Goal: Task Accomplishment & Management: Use online tool/utility

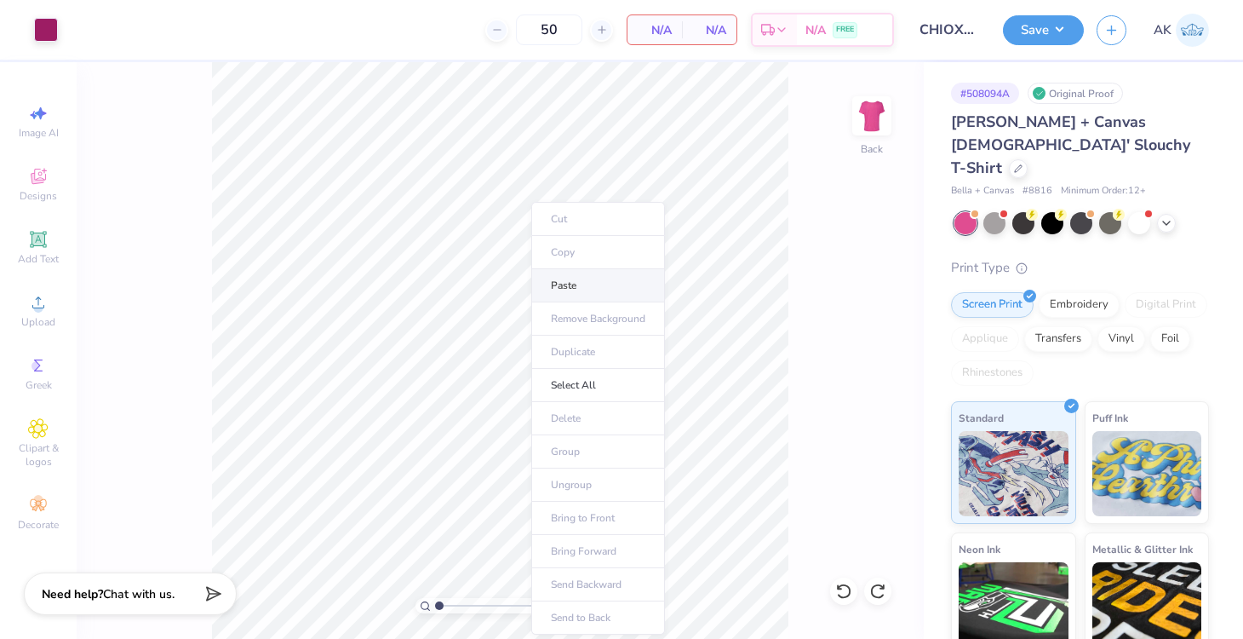
click at [578, 279] on li "Paste" at bounding box center [598, 285] width 134 height 33
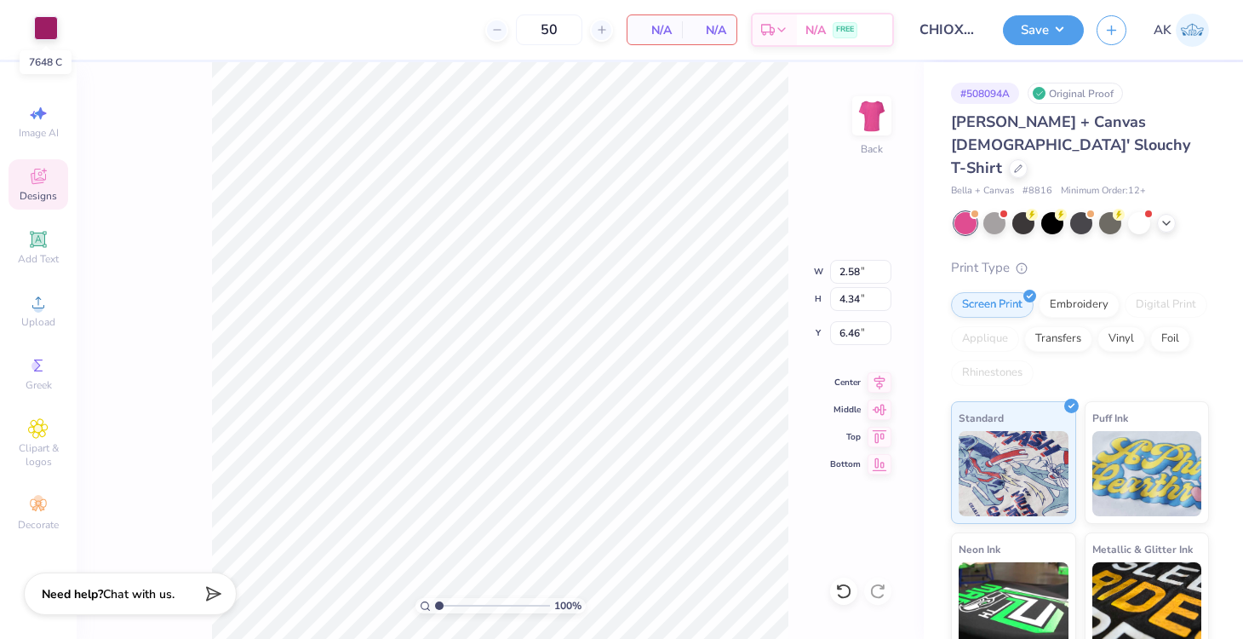
click at [45, 26] on div at bounding box center [46, 28] width 24 height 24
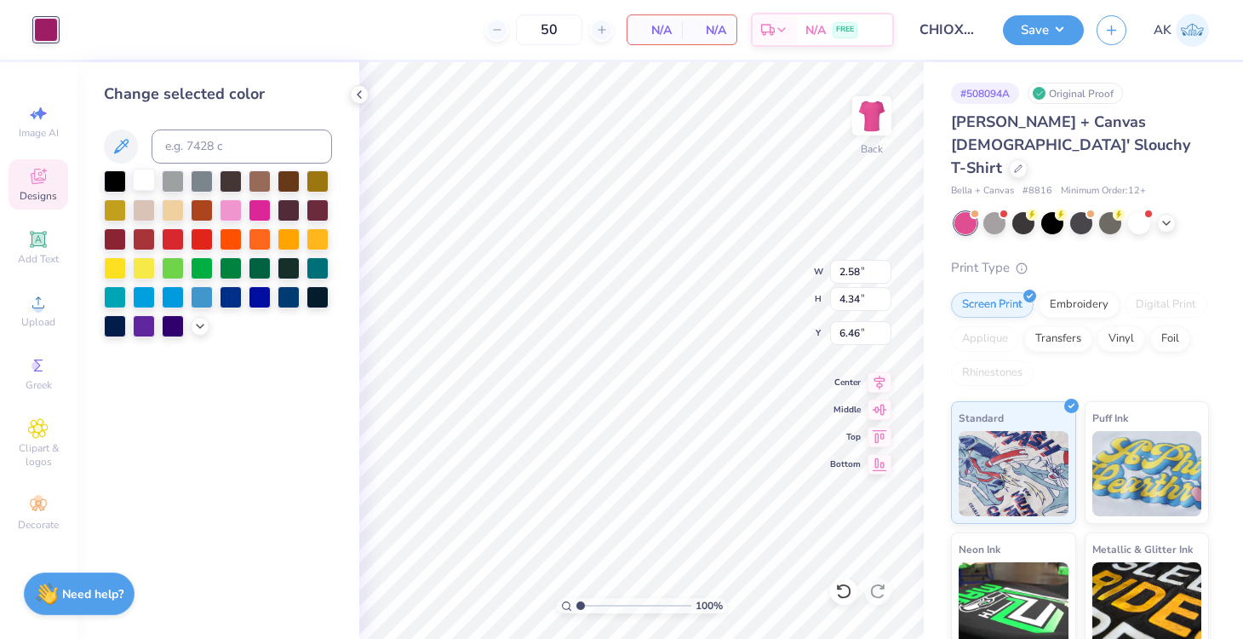
click at [140, 180] on div at bounding box center [144, 180] width 22 height 22
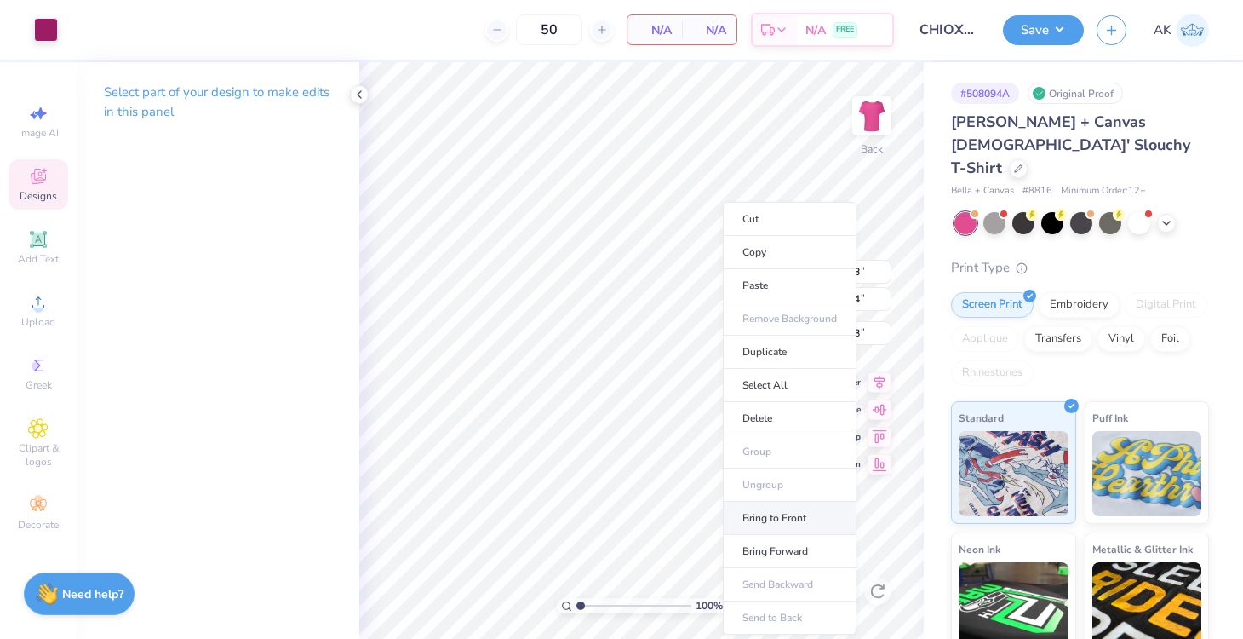
click at [788, 514] on li "Bring to Front" at bounding box center [790, 517] width 134 height 33
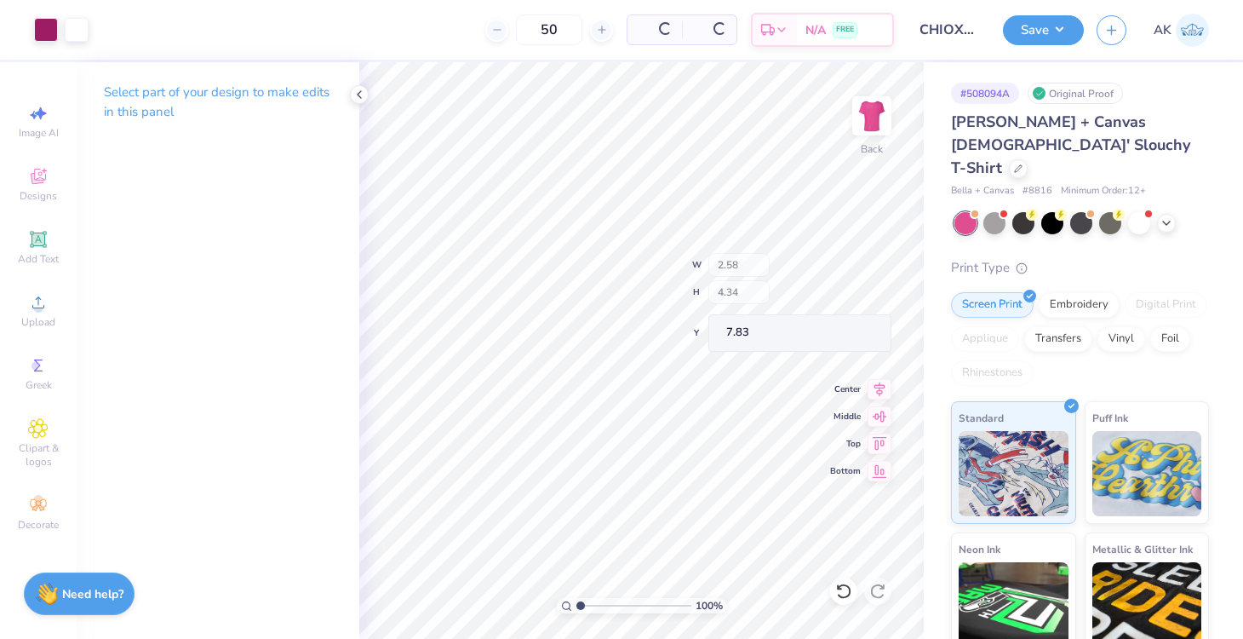
type input "2.65"
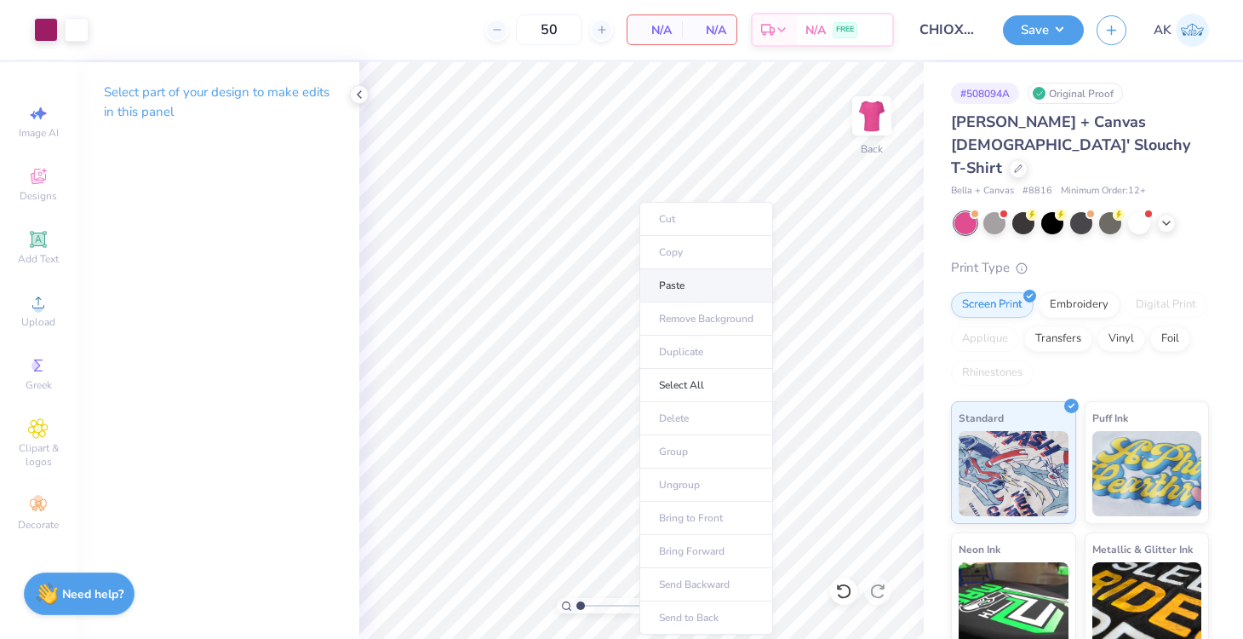
click at [685, 295] on li "Paste" at bounding box center [706, 285] width 134 height 33
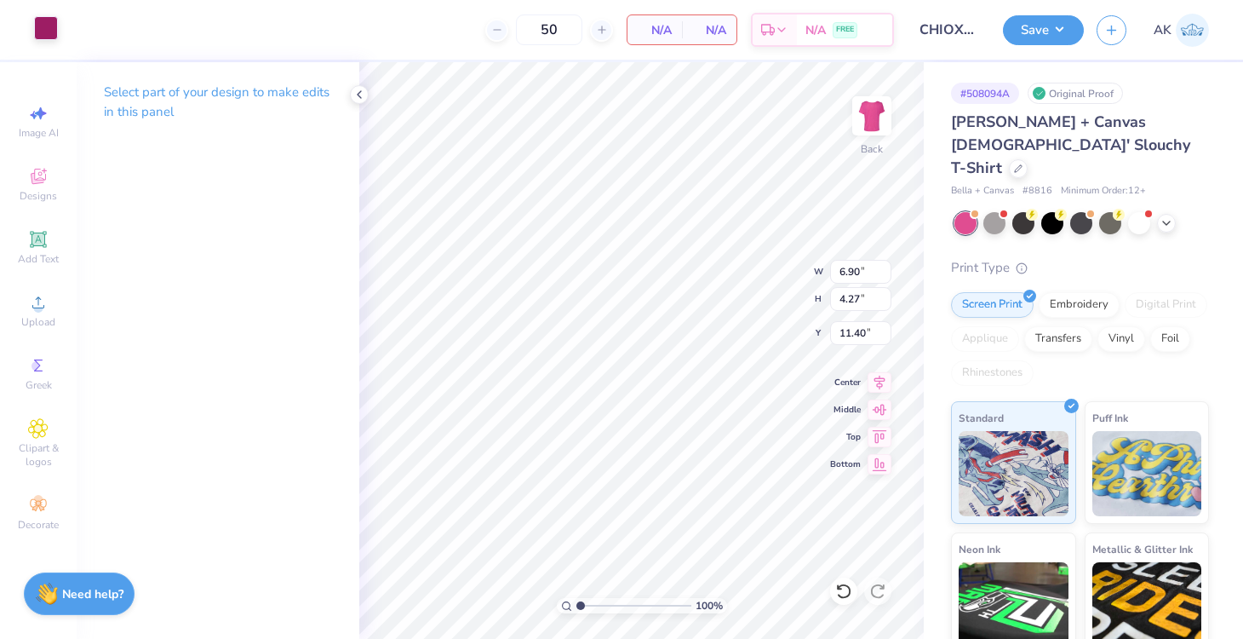
click at [49, 28] on div at bounding box center [46, 28] width 24 height 24
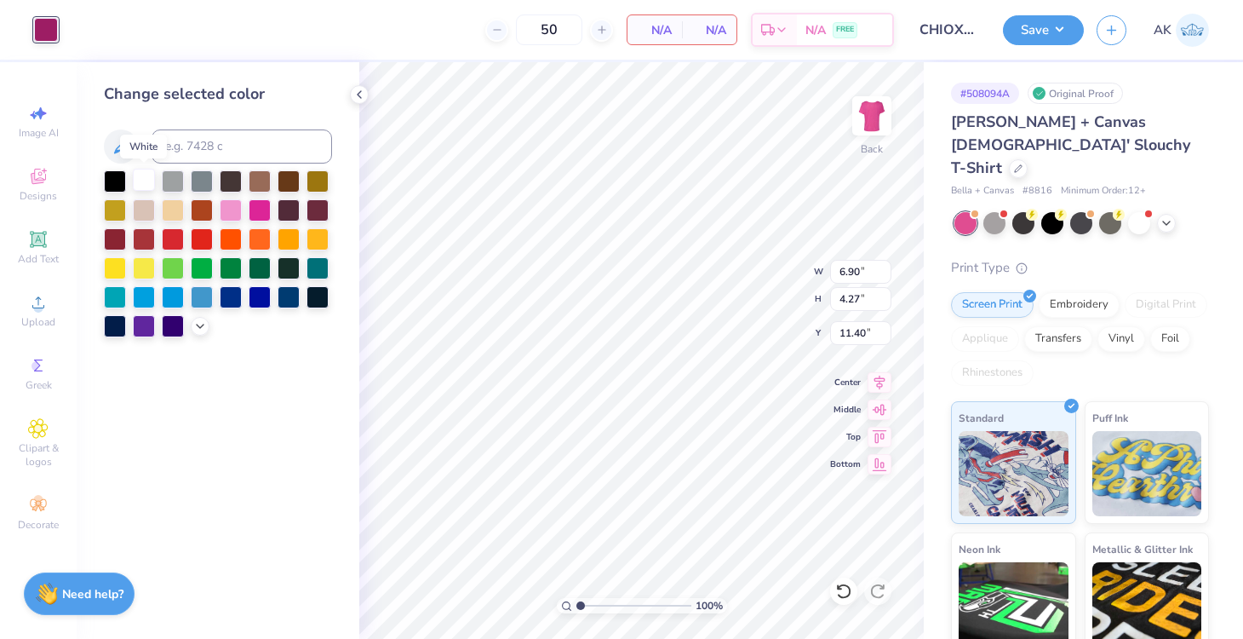
click at [146, 180] on div at bounding box center [144, 180] width 22 height 22
type input "2.62"
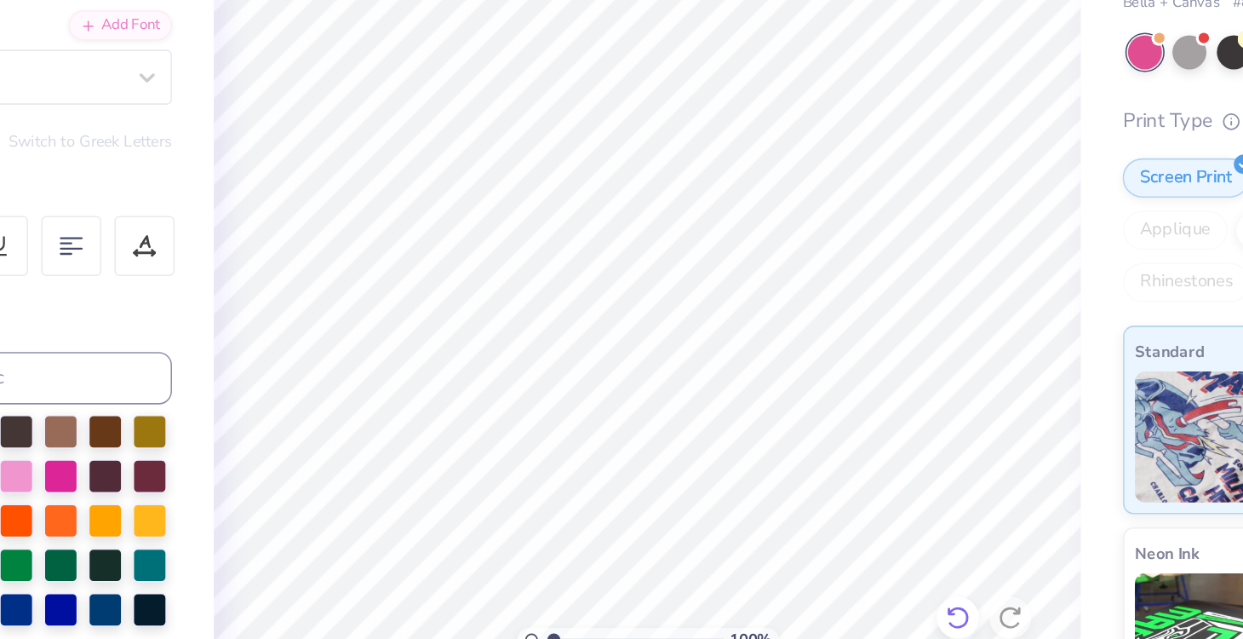
click at [849, 583] on icon at bounding box center [843, 590] width 17 height 17
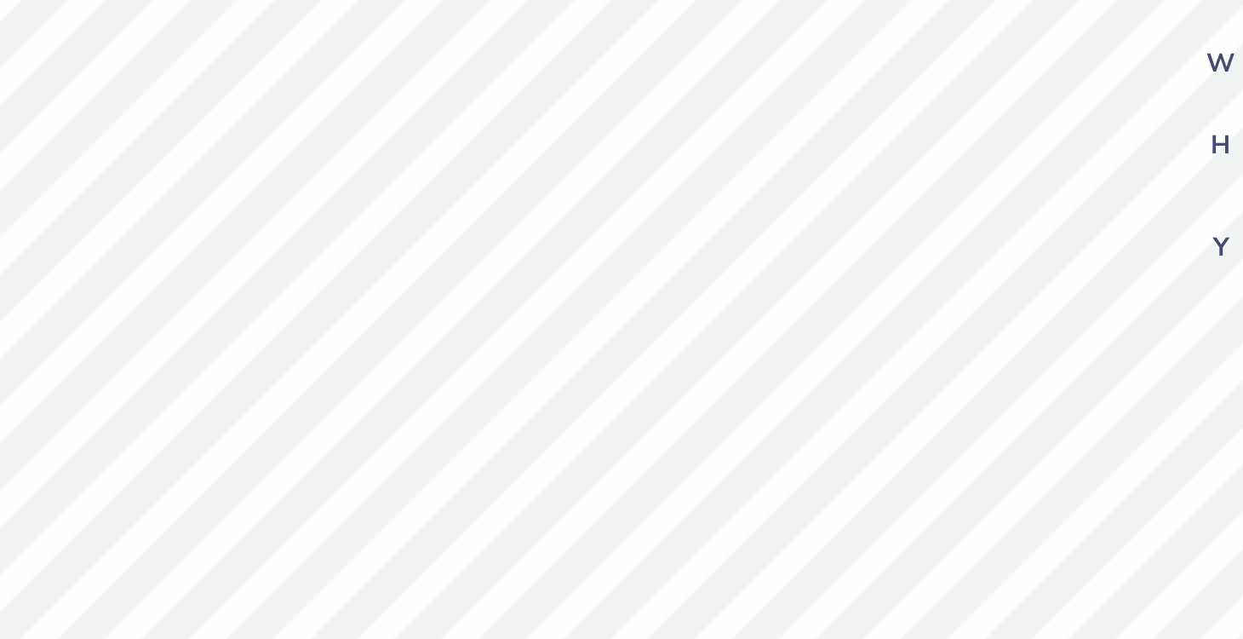
type input "2.65"
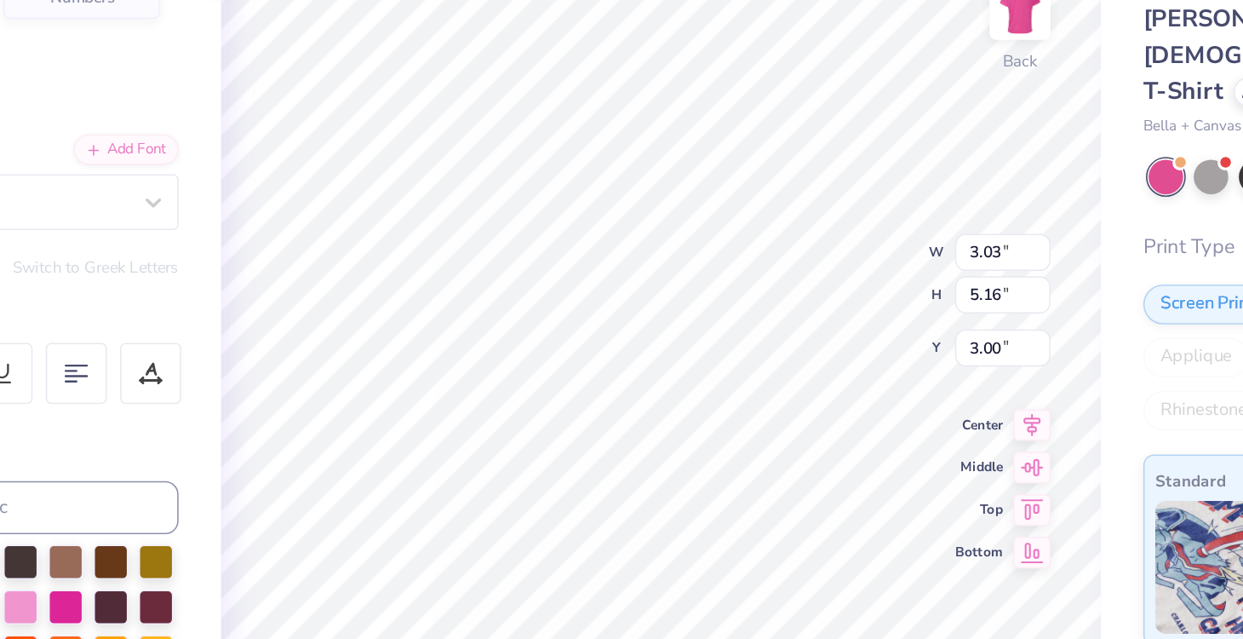
type input "3.03"
type input "5.16"
type input "3.00"
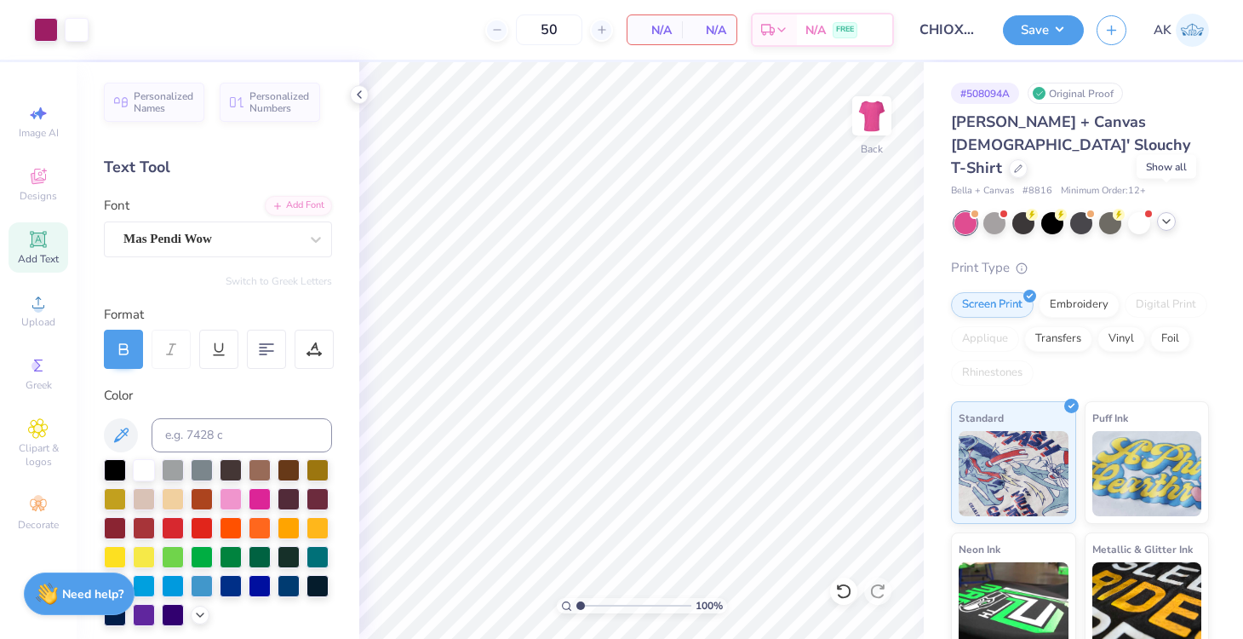
click at [1164, 220] on polyline at bounding box center [1166, 221] width 7 height 3
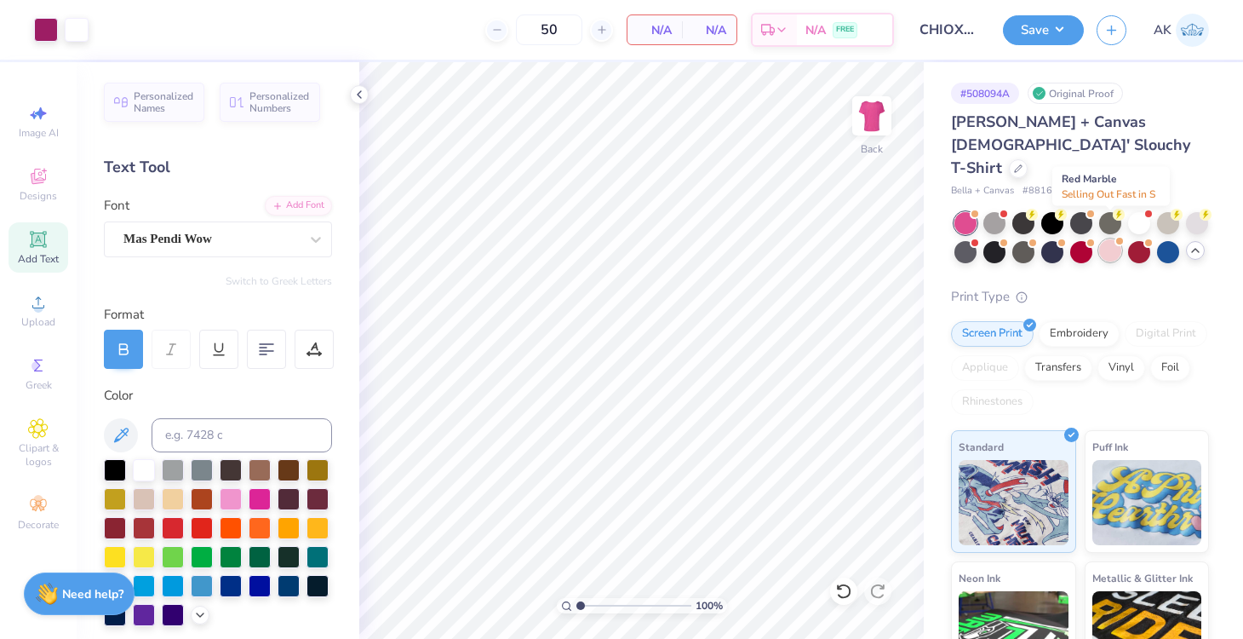
click at [1118, 239] on div at bounding box center [1110, 250] width 22 height 22
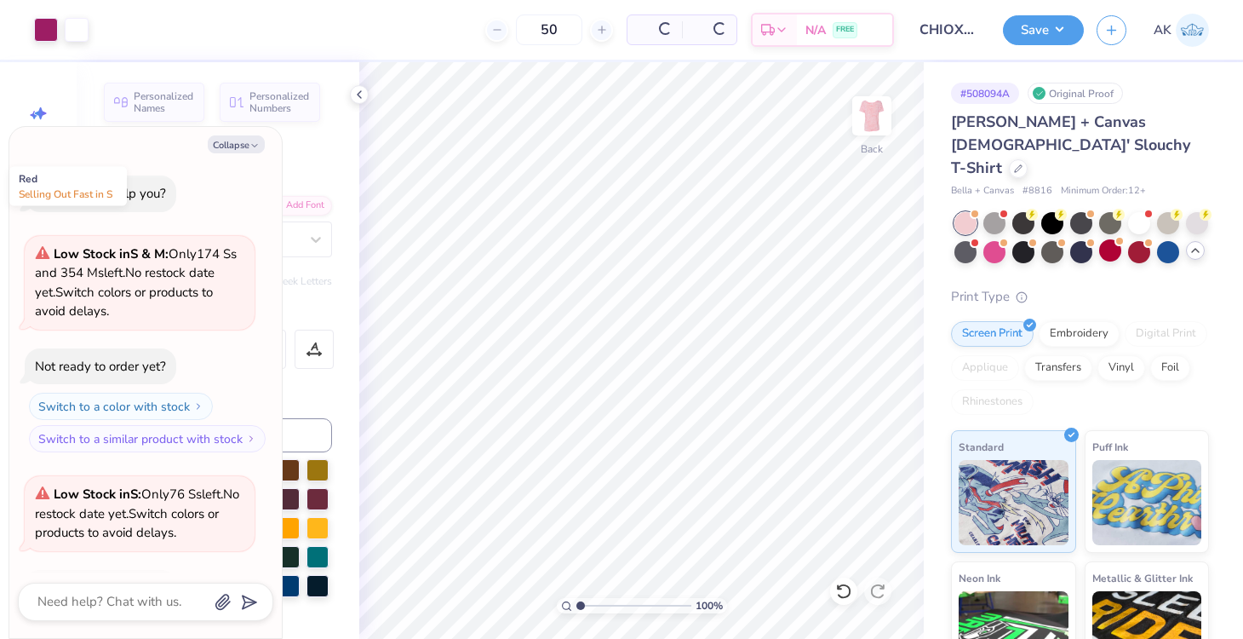
scroll to position [113, 0]
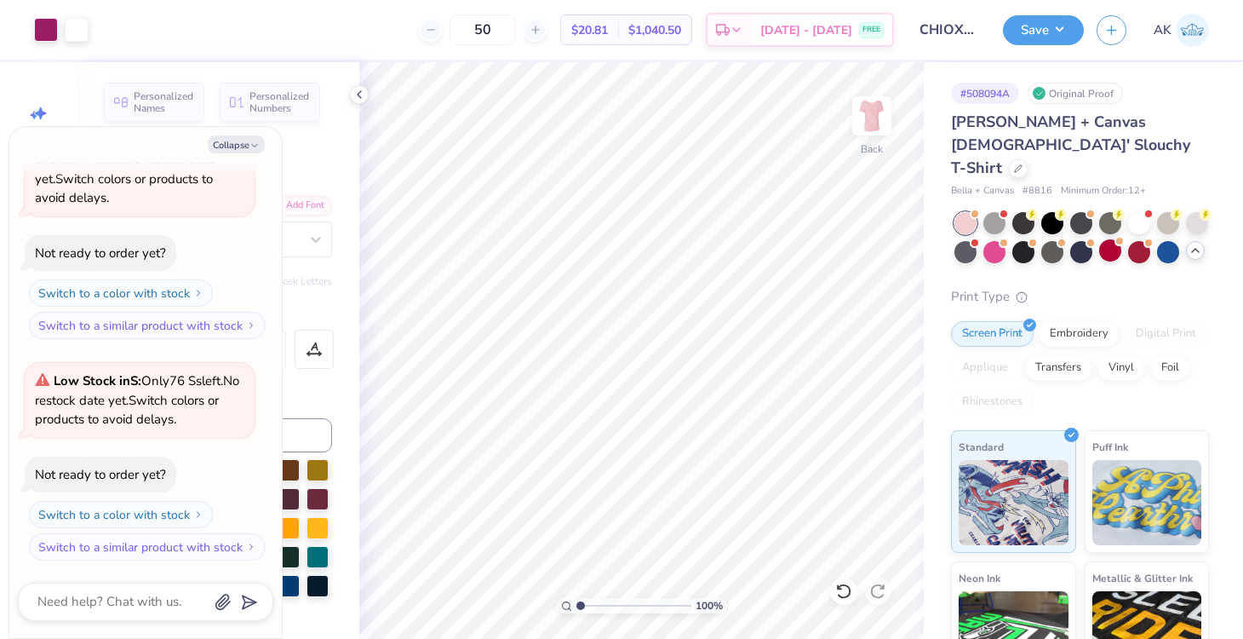
drag, startPoint x: 985, startPoint y: 229, endPoint x: 1126, endPoint y: 203, distance: 142.8
click at [985, 241] on div at bounding box center [994, 252] width 22 height 22
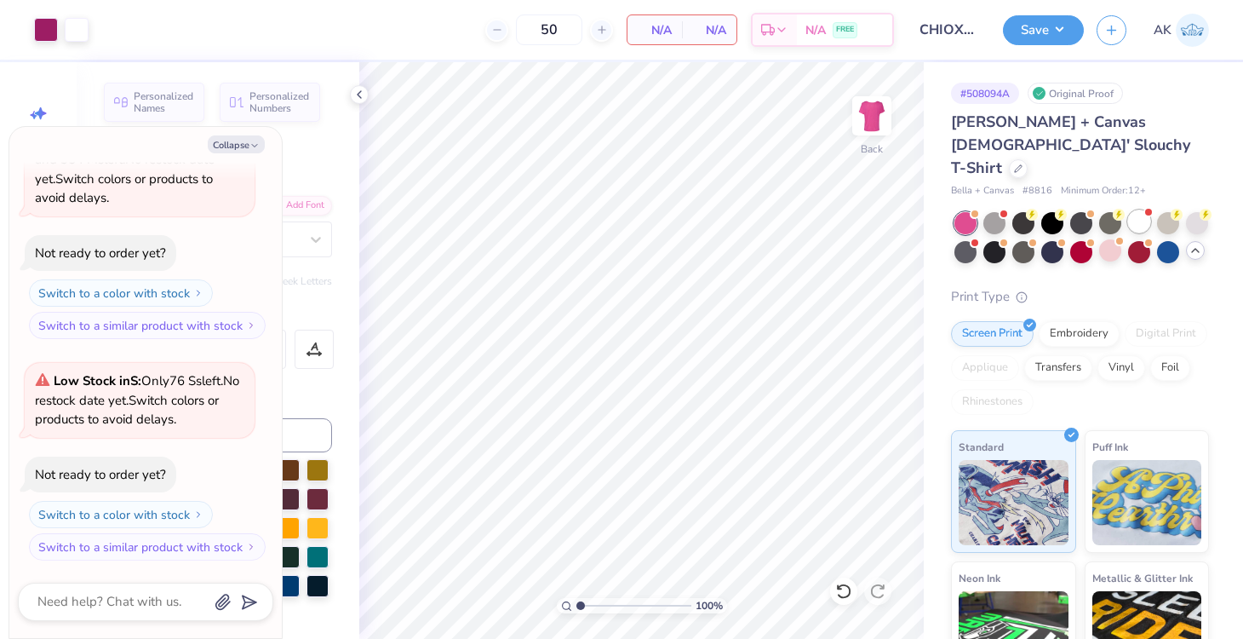
scroll to position [353, 0]
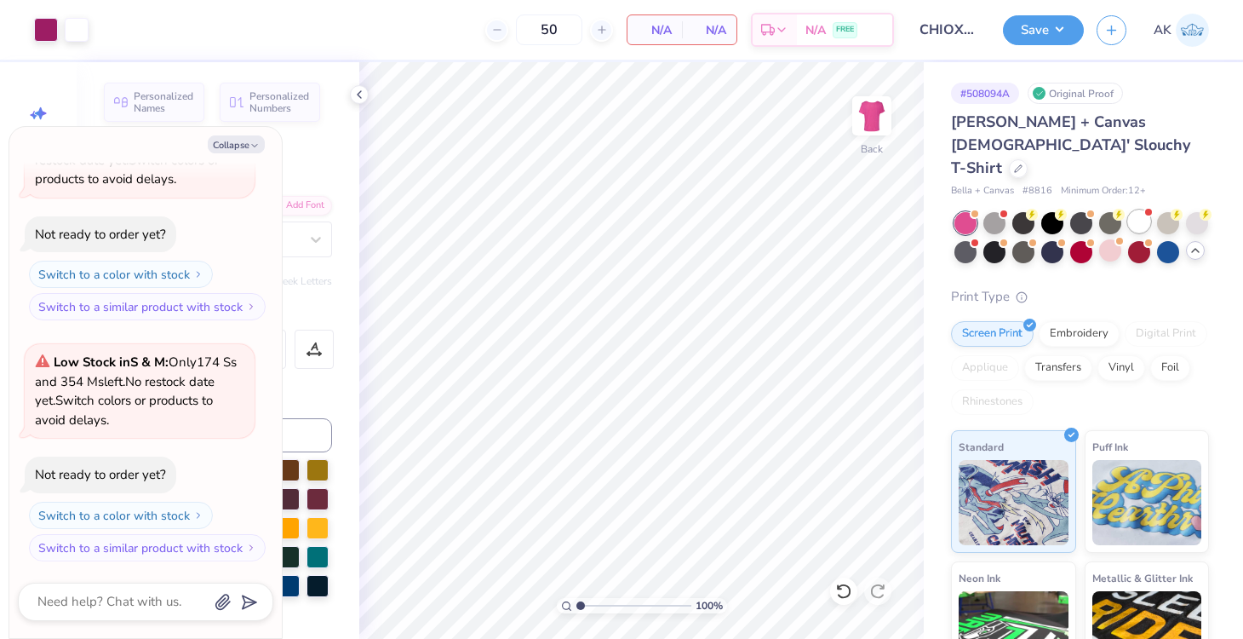
click at [1131, 210] on div at bounding box center [1139, 221] width 22 height 22
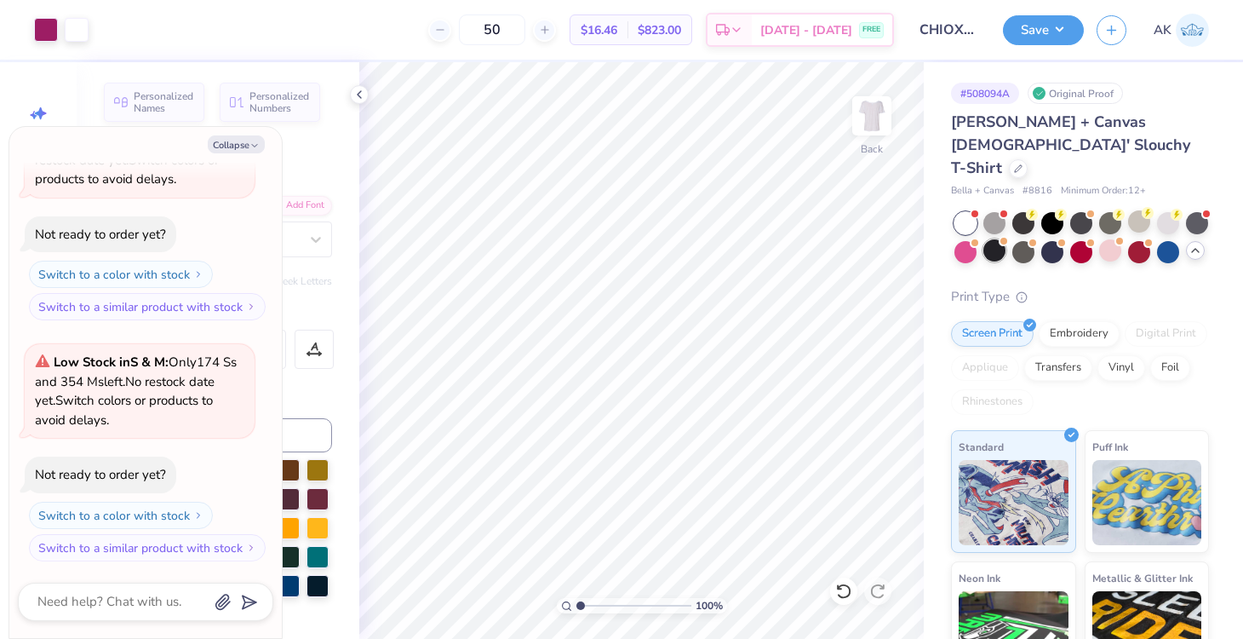
scroll to position [594, 0]
click at [964, 239] on div at bounding box center [965, 250] width 22 height 22
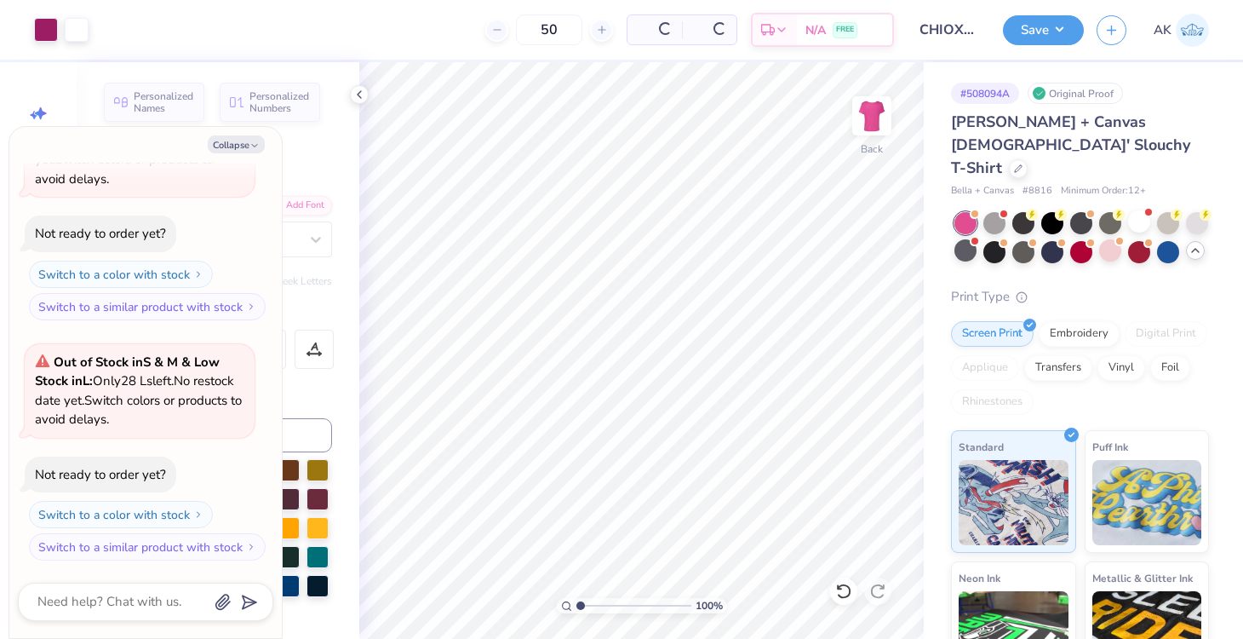
scroll to position [834, 0]
click at [1056, 33] on button "Save" at bounding box center [1043, 28] width 81 height 30
type textarea "x"
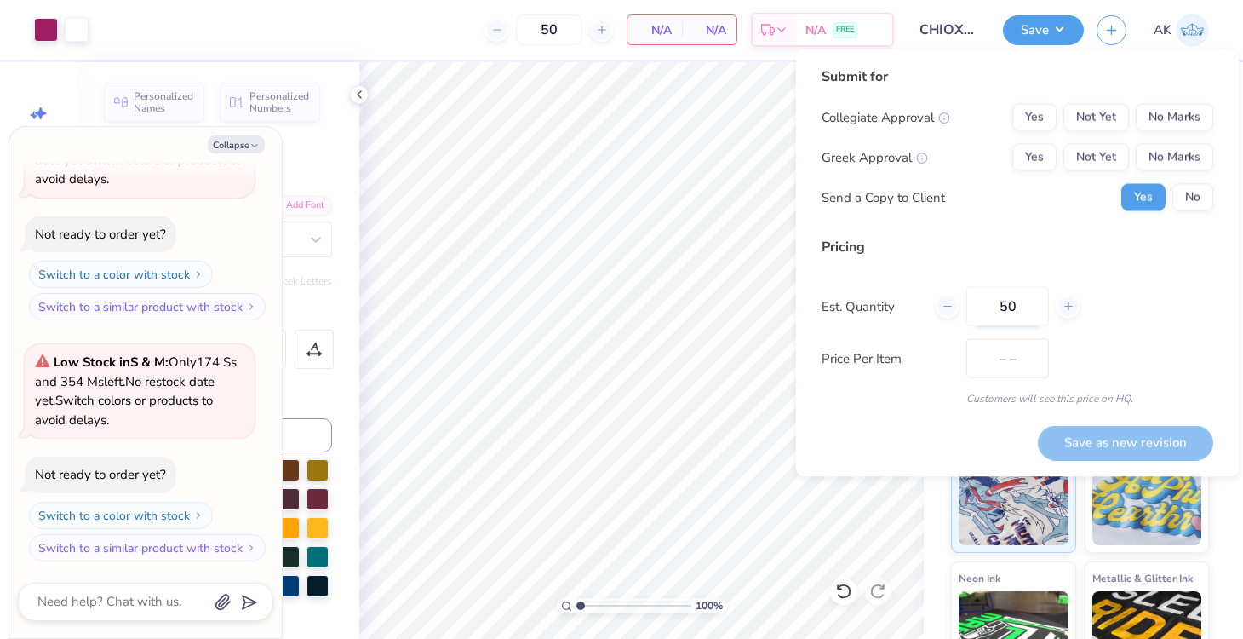
click at [1021, 300] on input "50" at bounding box center [1007, 306] width 83 height 39
type input "5"
type input "50"
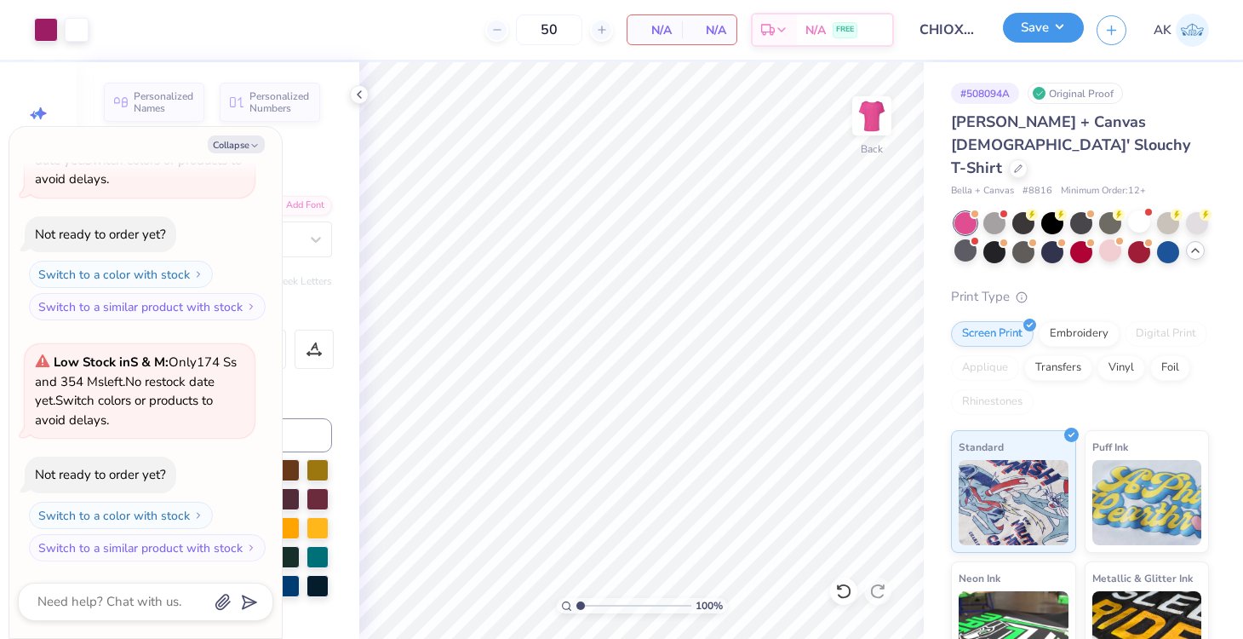
click at [1065, 31] on button "Save" at bounding box center [1043, 28] width 81 height 30
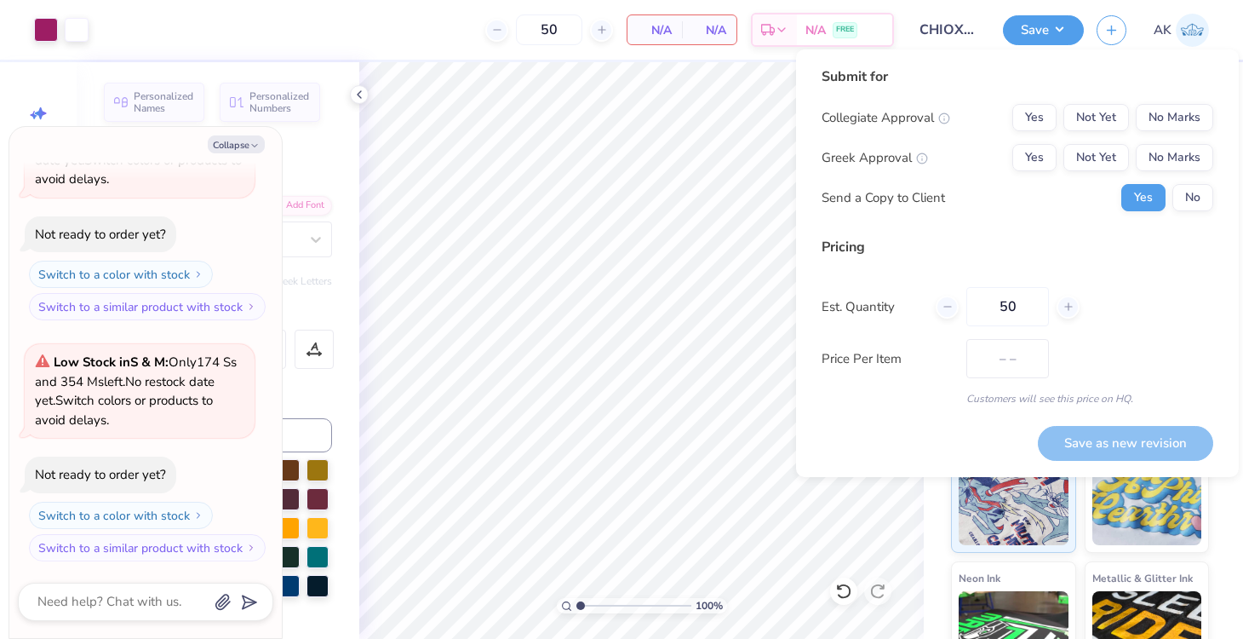
click at [1186, 175] on div "Collegiate Approval Yes Not Yet No Marks Greek Approval Yes Not Yet No Marks Se…" at bounding box center [1018, 157] width 392 height 107
click at [1187, 191] on button "No" at bounding box center [1192, 197] width 41 height 27
click at [1108, 156] on button "Not Yet" at bounding box center [1096, 157] width 66 height 27
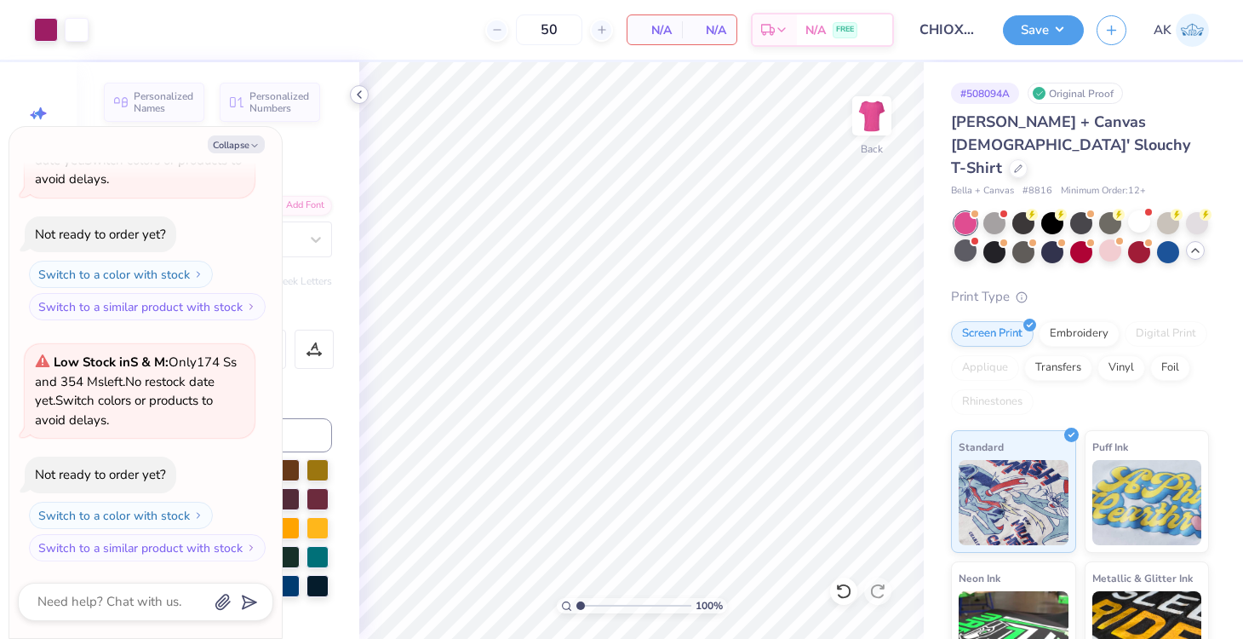
click at [359, 101] on div at bounding box center [359, 94] width 19 height 19
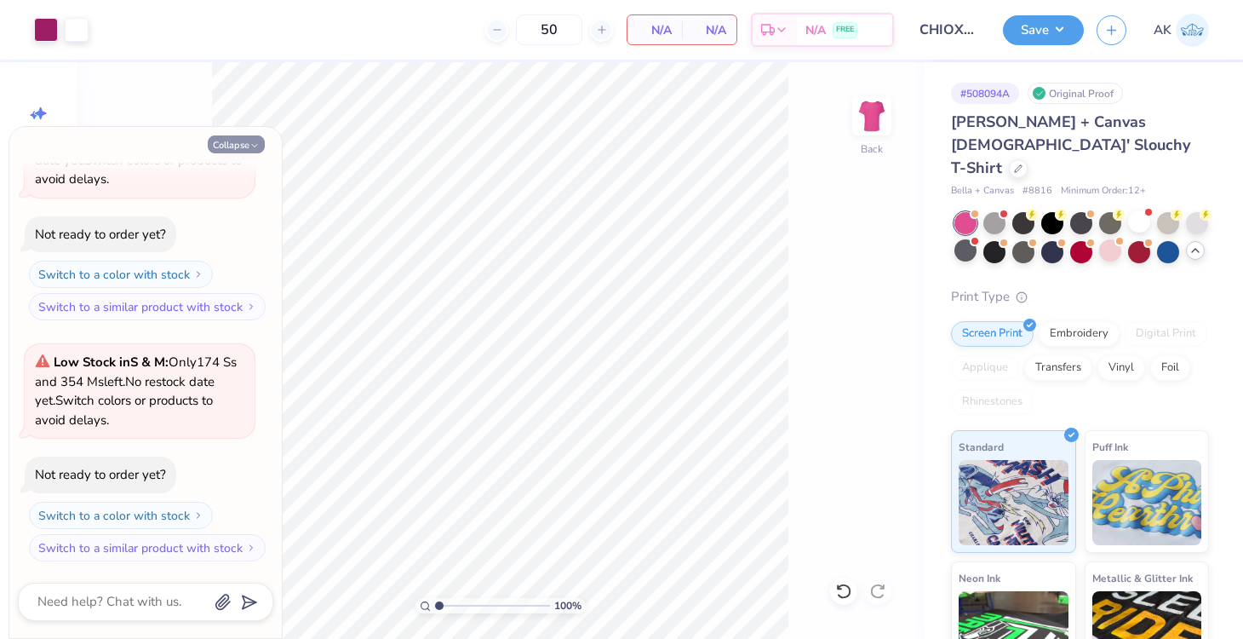
click at [250, 141] on icon "button" at bounding box center [254, 145] width 10 height 10
type textarea "x"
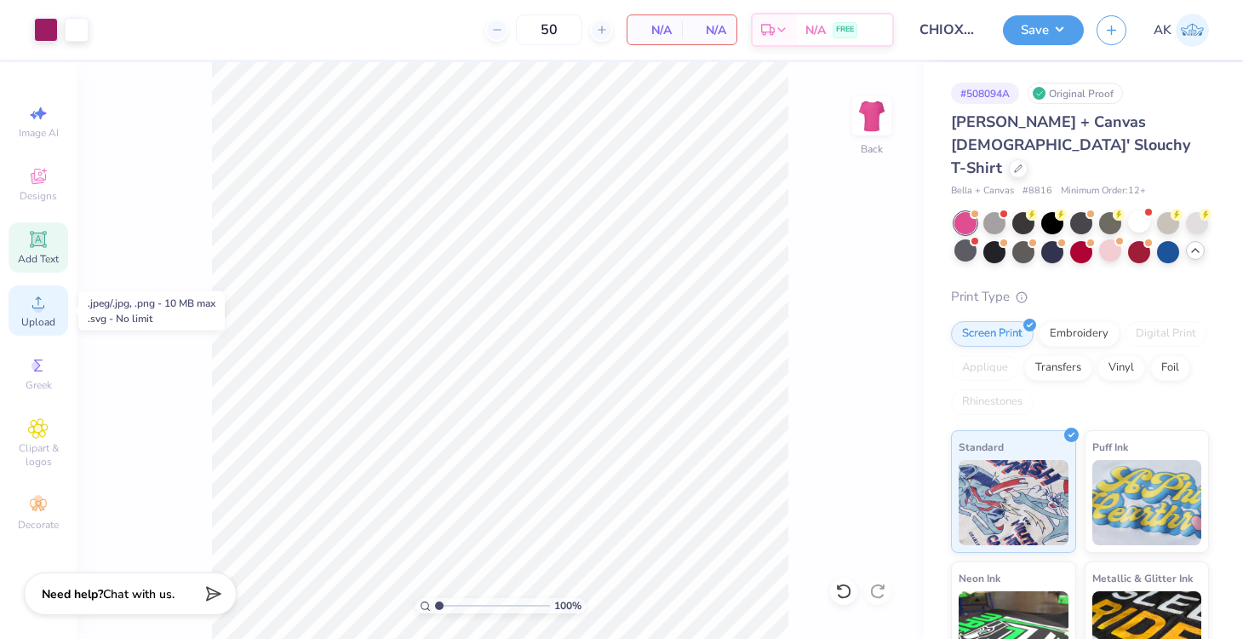
click at [36, 317] on span "Upload" at bounding box center [38, 322] width 34 height 14
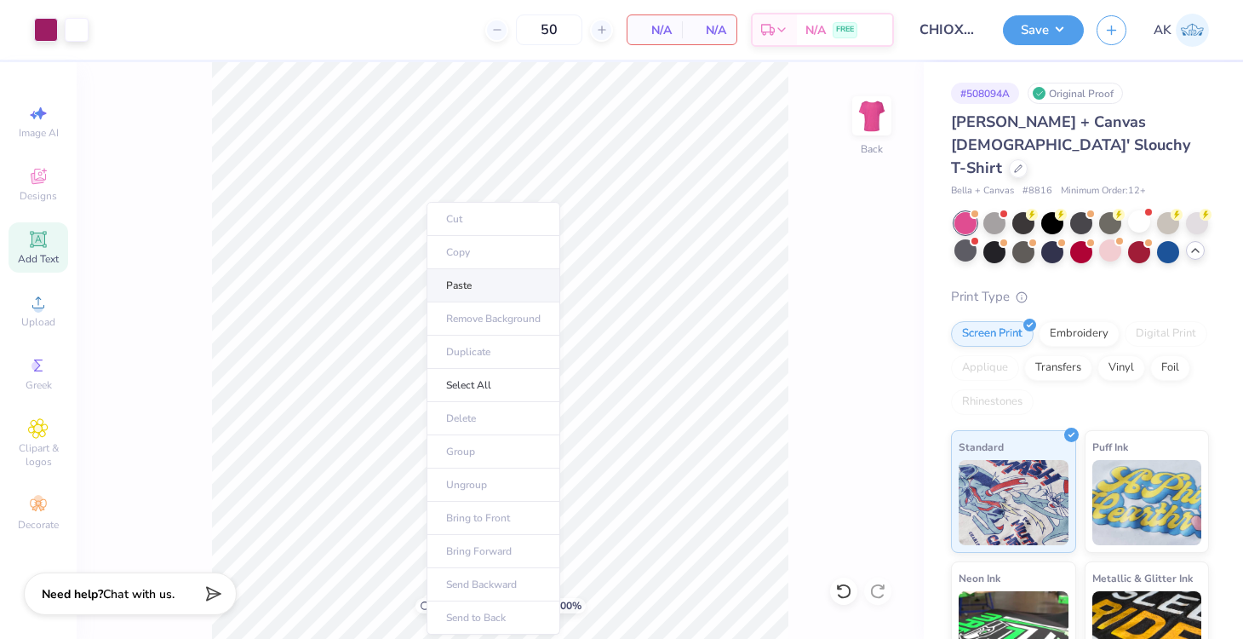
click at [465, 293] on li "Paste" at bounding box center [494, 285] width 134 height 33
click at [38, 328] on span "Upload" at bounding box center [38, 322] width 34 height 14
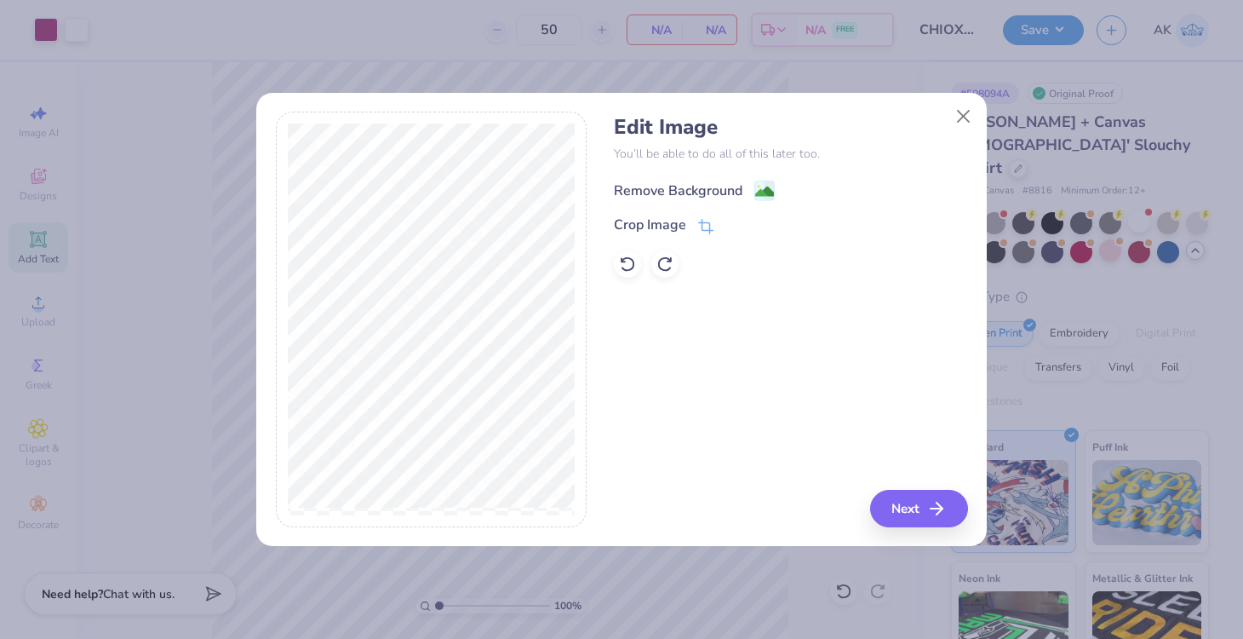
click at [708, 190] on div "Remove Background" at bounding box center [678, 190] width 129 height 20
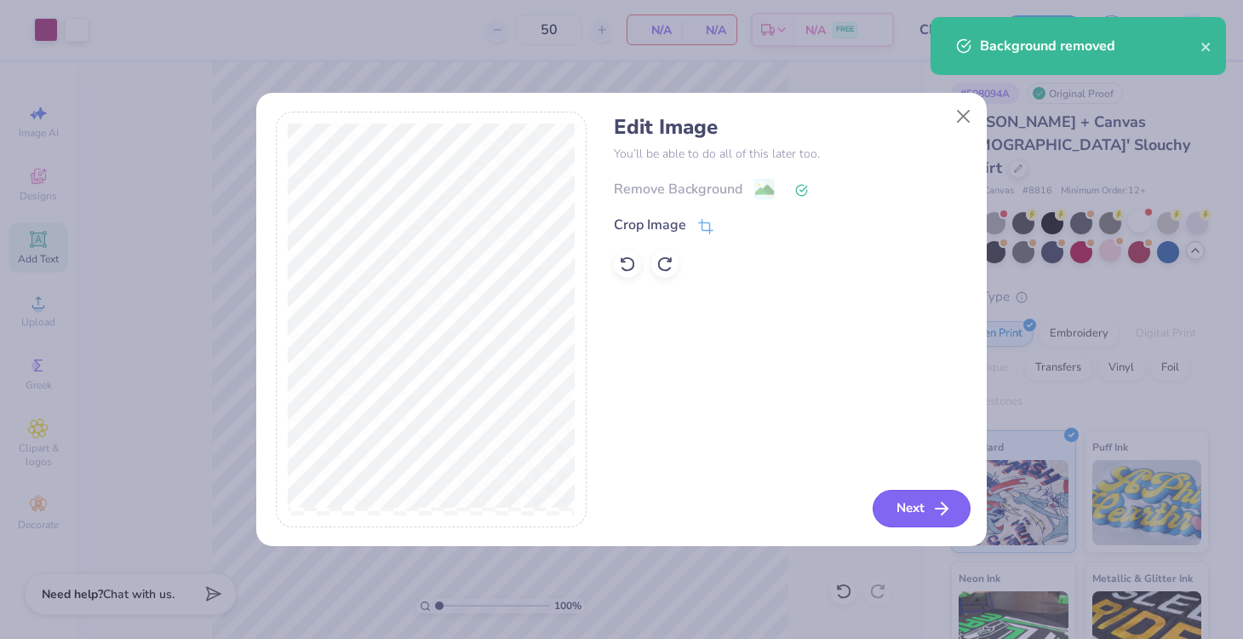
click at [920, 508] on button "Next" at bounding box center [922, 508] width 98 height 37
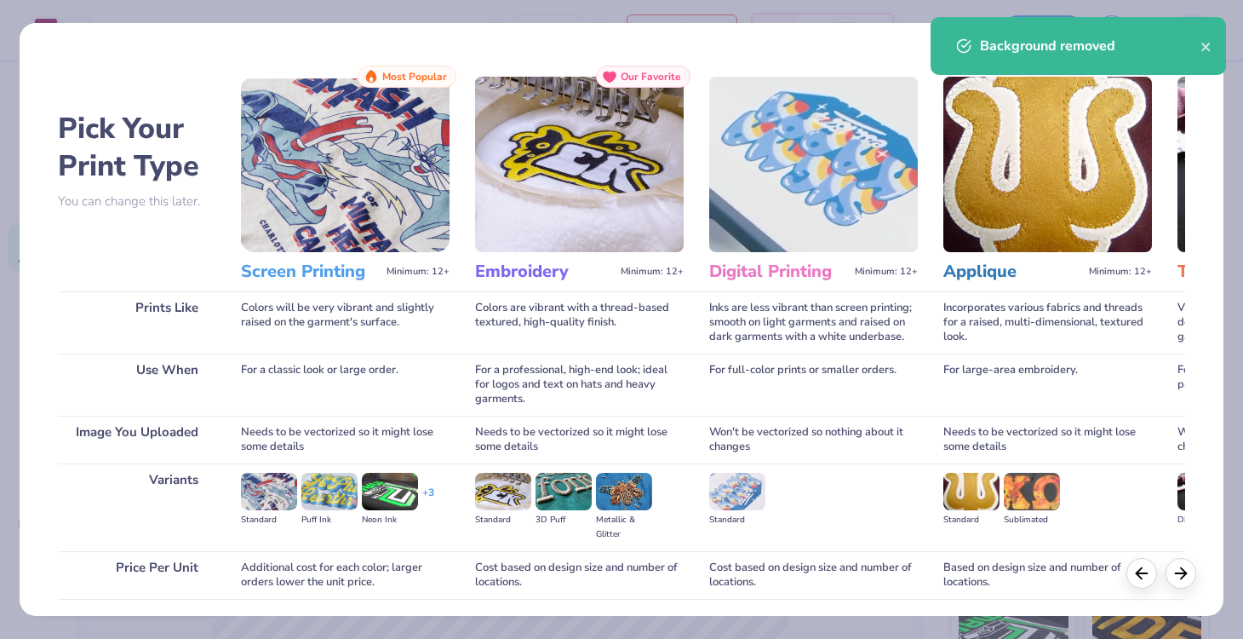
scroll to position [125, 0]
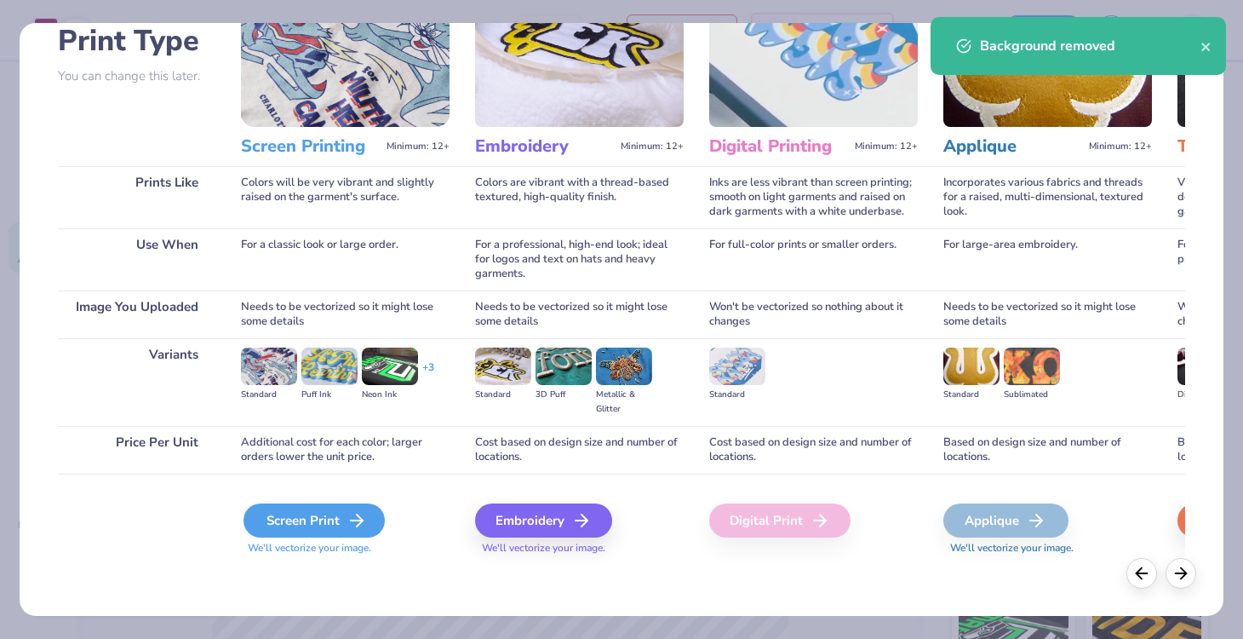
click at [350, 513] on icon at bounding box center [357, 520] width 20 height 20
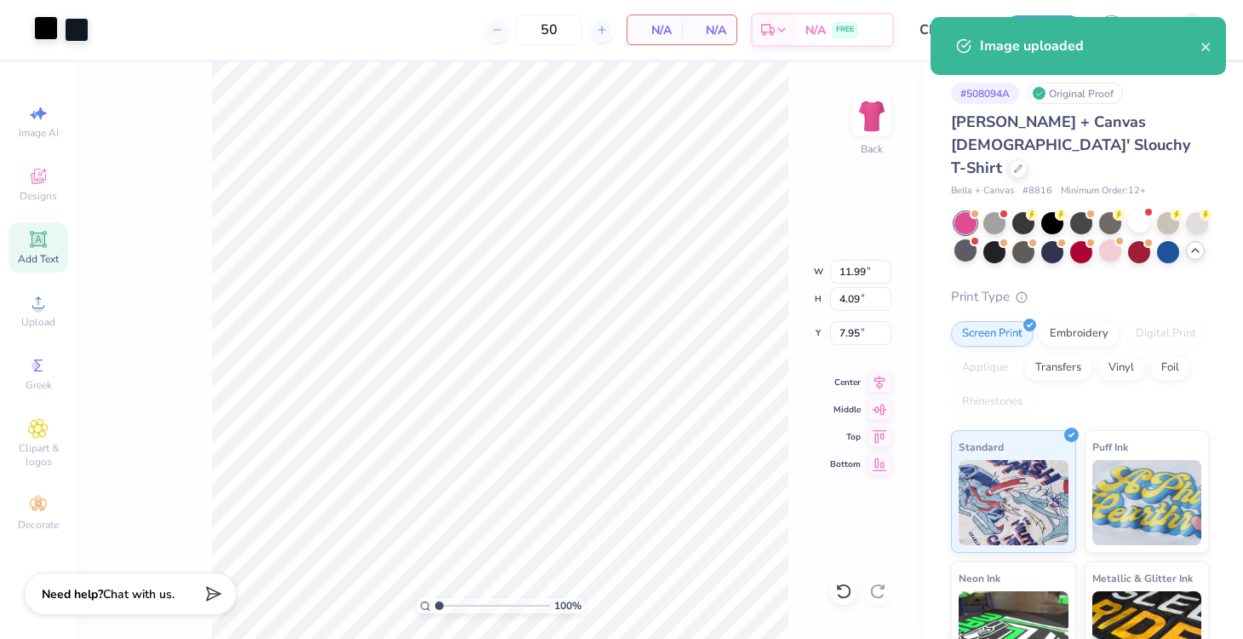
click at [48, 27] on div at bounding box center [46, 28] width 24 height 24
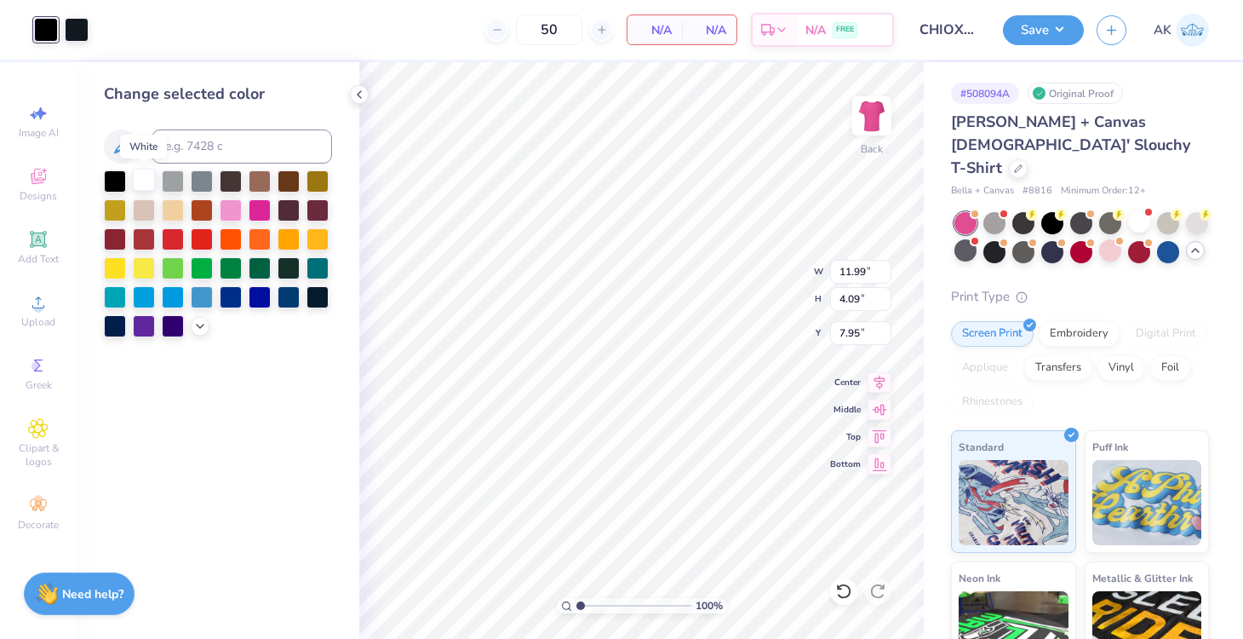
click at [149, 179] on div at bounding box center [144, 180] width 22 height 22
click at [71, 25] on div at bounding box center [77, 28] width 24 height 24
click at [144, 175] on div at bounding box center [144, 180] width 22 height 22
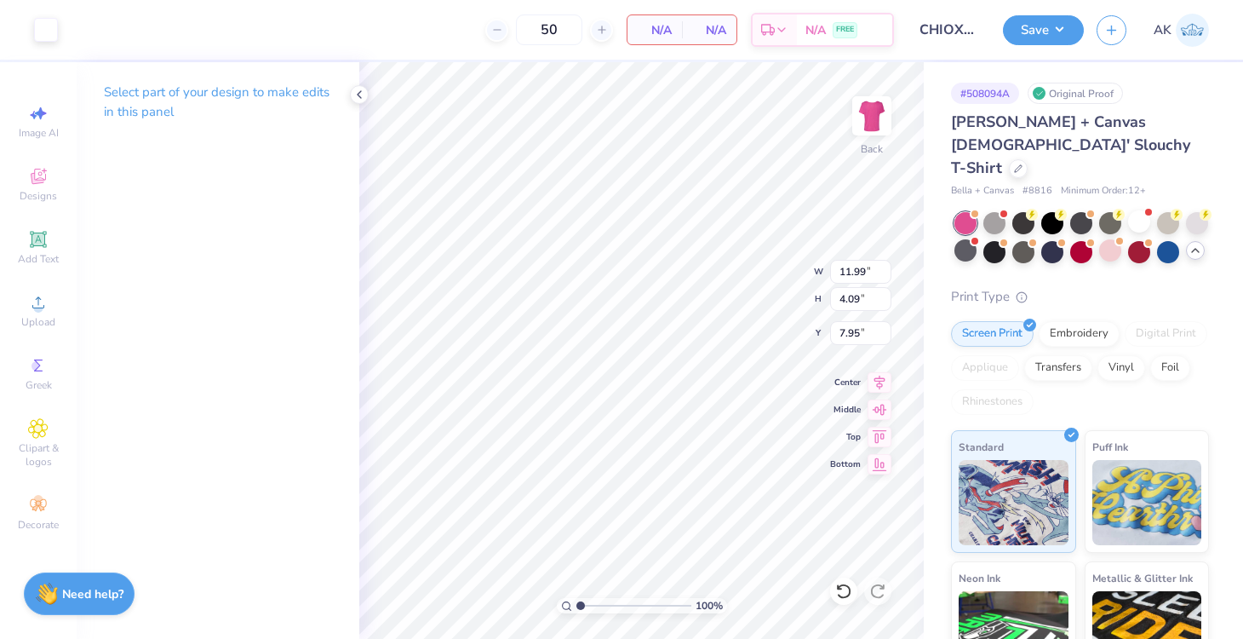
type input "2.76"
type input "0.94"
type input "2.26"
type input "0.77"
type input "6.92"
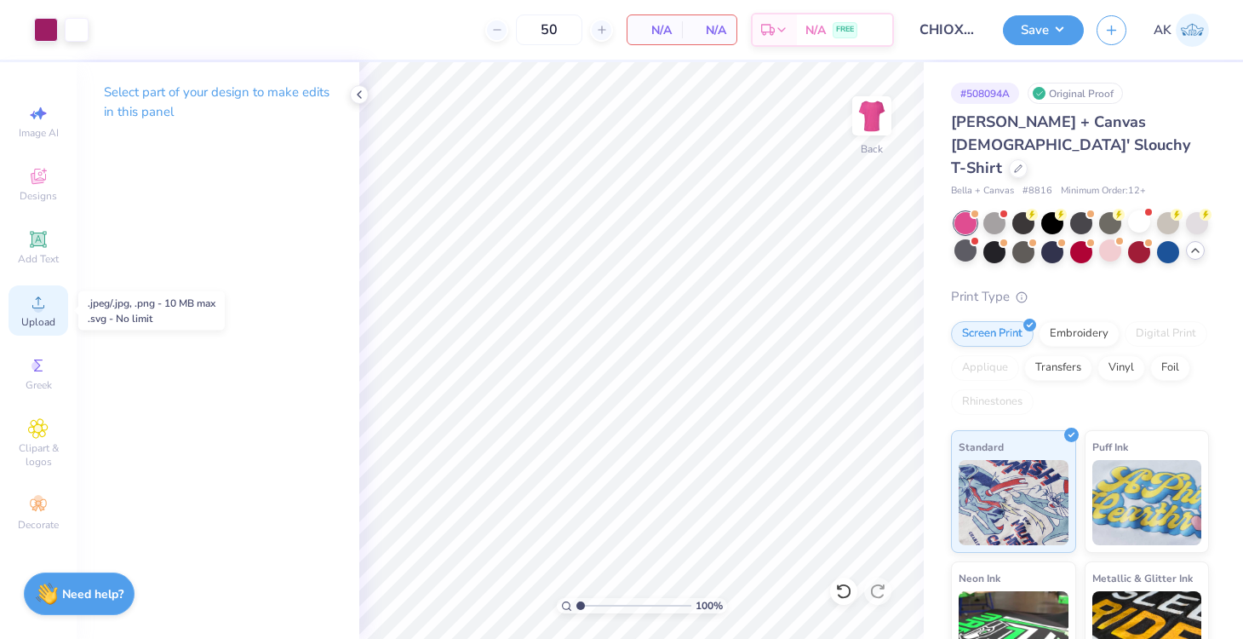
click at [39, 304] on circle at bounding box center [37, 307] width 9 height 9
click at [33, 318] on span "Upload" at bounding box center [38, 322] width 34 height 14
click at [43, 294] on icon at bounding box center [38, 302] width 20 height 20
click at [33, 310] on icon at bounding box center [38, 302] width 20 height 20
click at [38, 308] on circle at bounding box center [37, 307] width 9 height 9
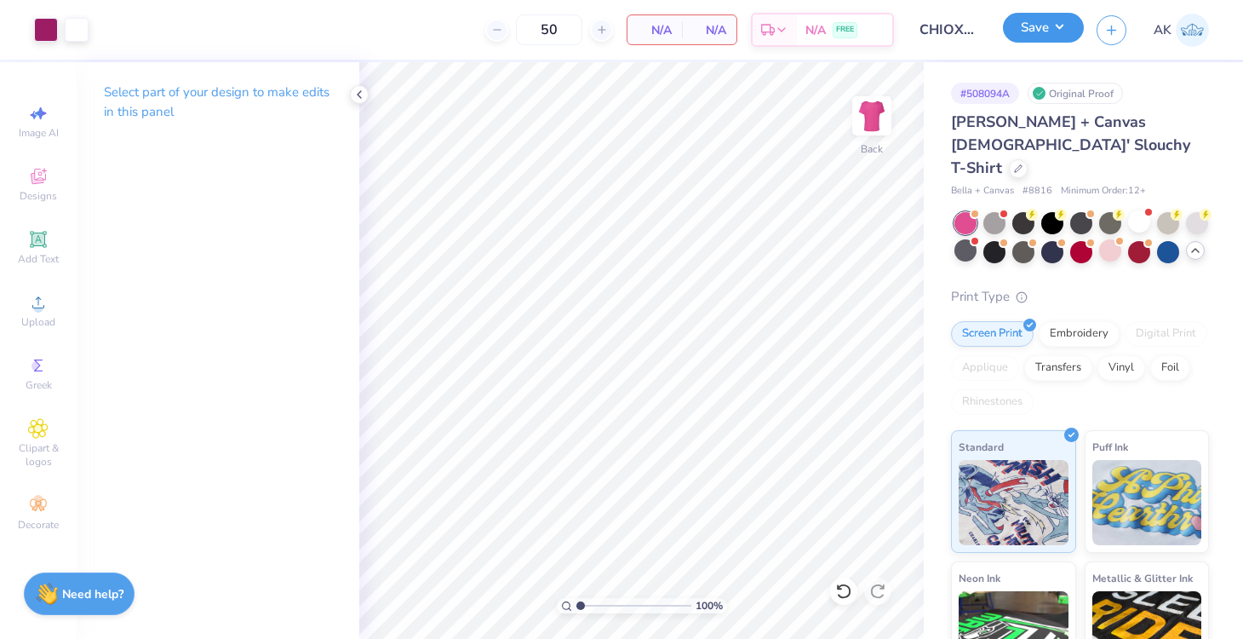
click at [1060, 42] on button "Save" at bounding box center [1043, 28] width 81 height 30
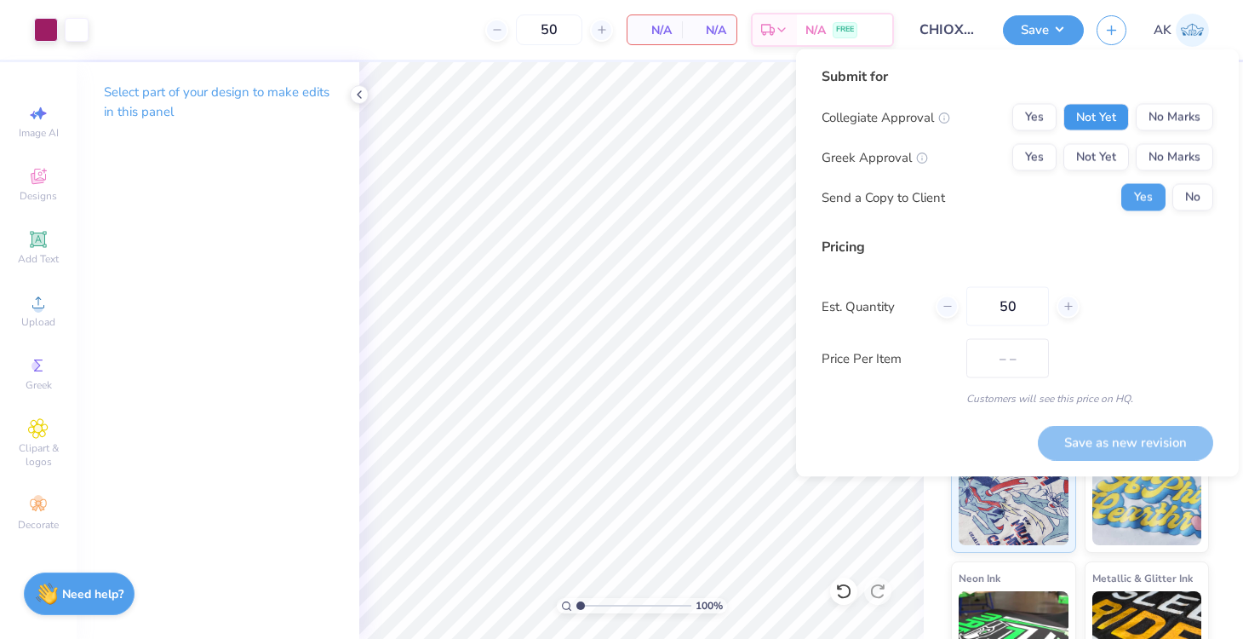
click at [1122, 113] on button "Not Yet" at bounding box center [1096, 117] width 66 height 27
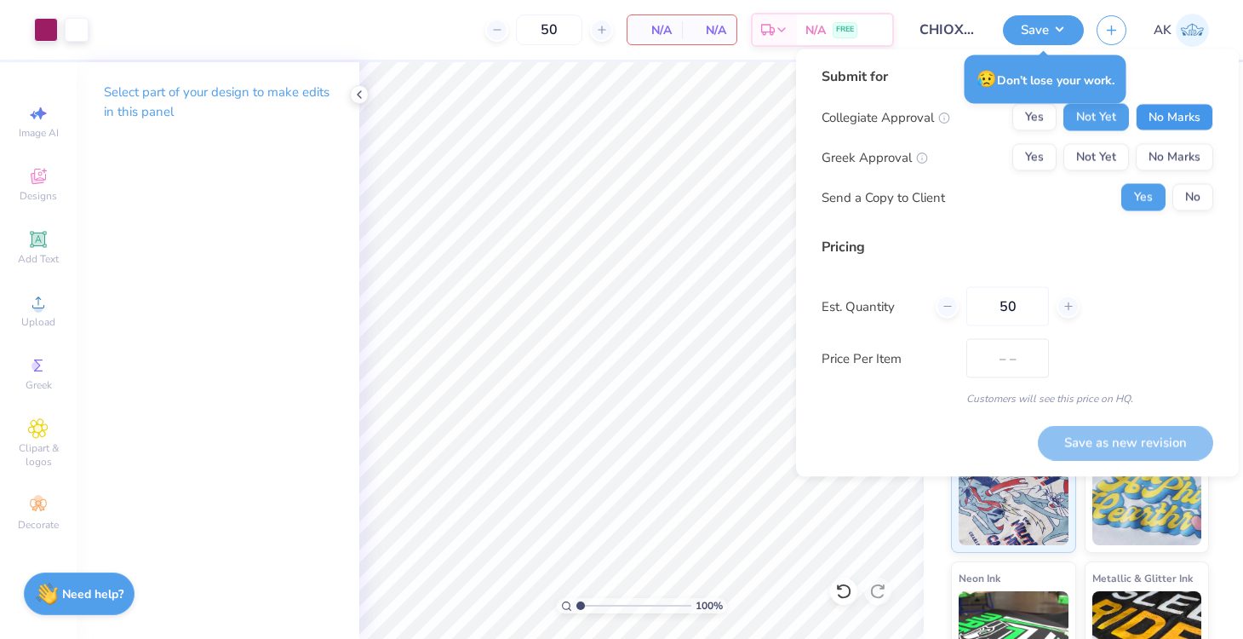
click at [1154, 104] on button "No Marks" at bounding box center [1174, 117] width 77 height 27
click at [1111, 146] on button "Not Yet" at bounding box center [1096, 157] width 66 height 27
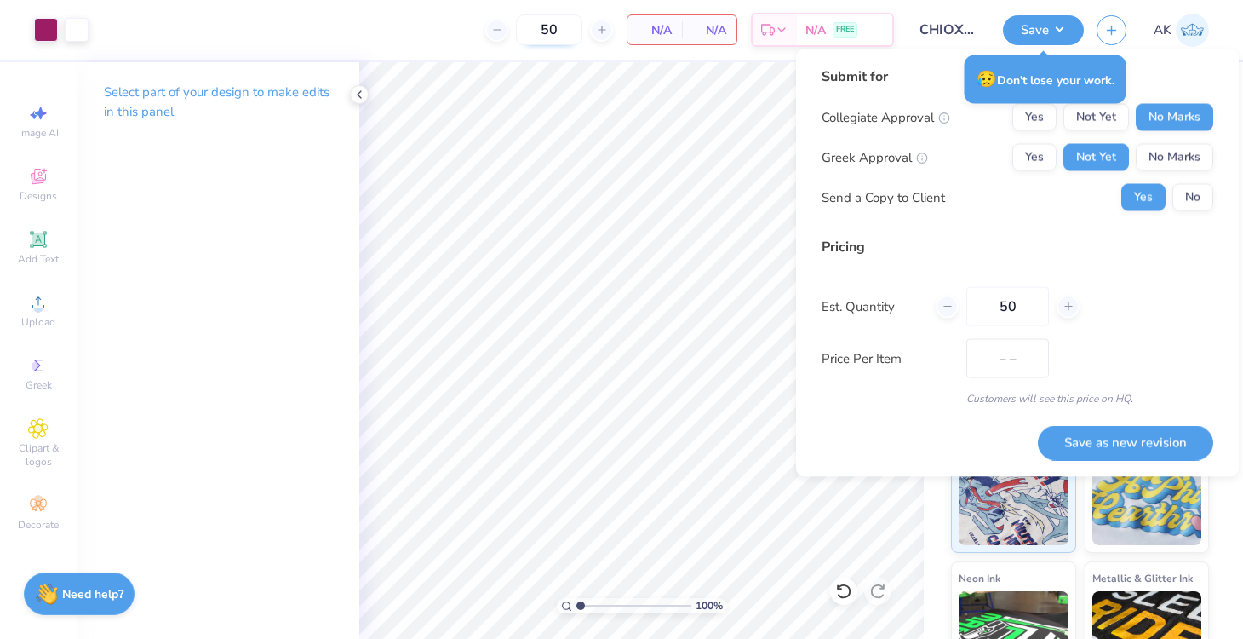
click at [558, 32] on input "50" at bounding box center [549, 29] width 66 height 31
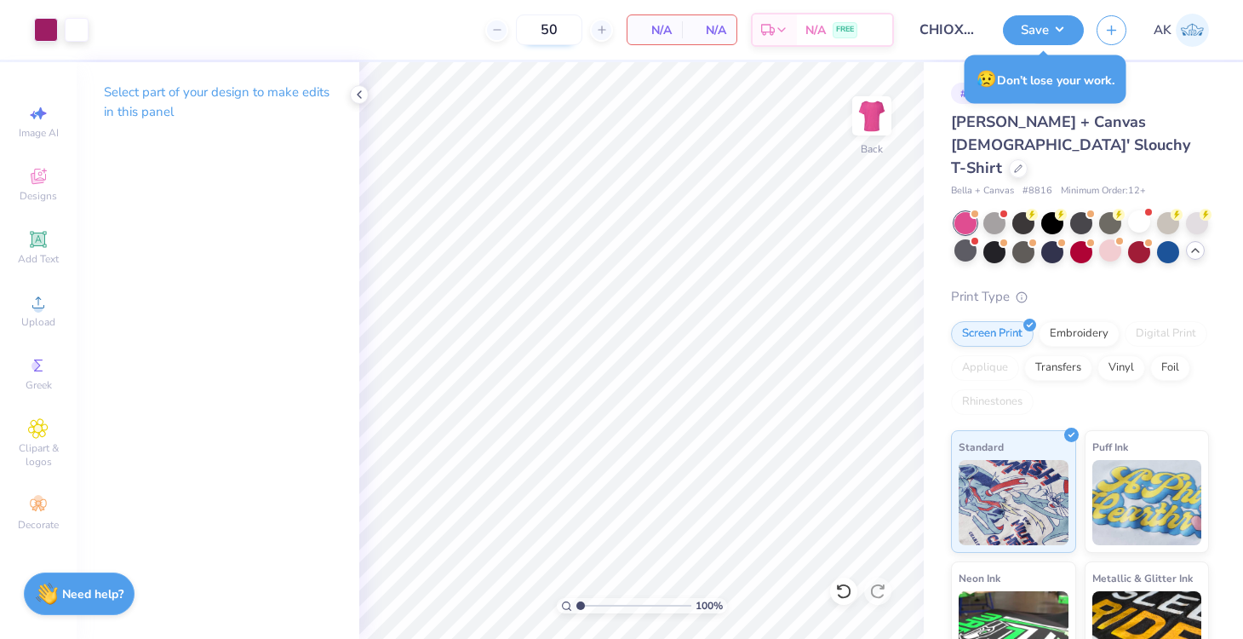
type input "5"
type input "45"
click at [1051, 40] on button "Save" at bounding box center [1043, 28] width 81 height 30
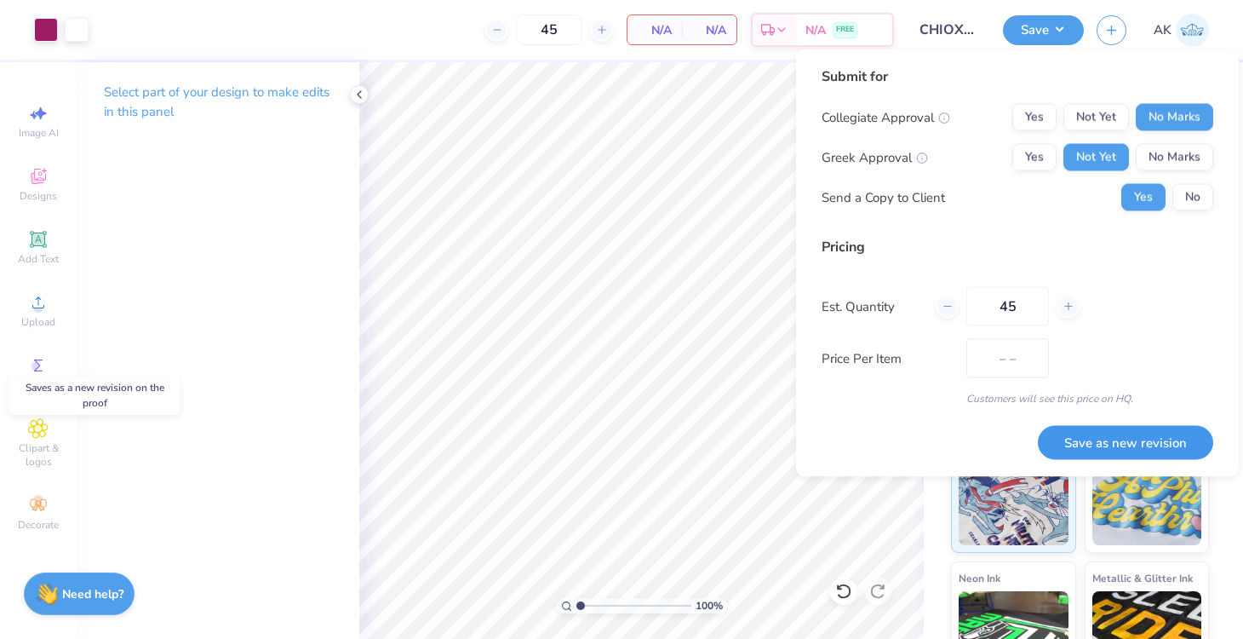
click at [1122, 445] on button "Save as new revision" at bounding box center [1125, 442] width 175 height 35
